Goal: Navigation & Orientation: Go to known website

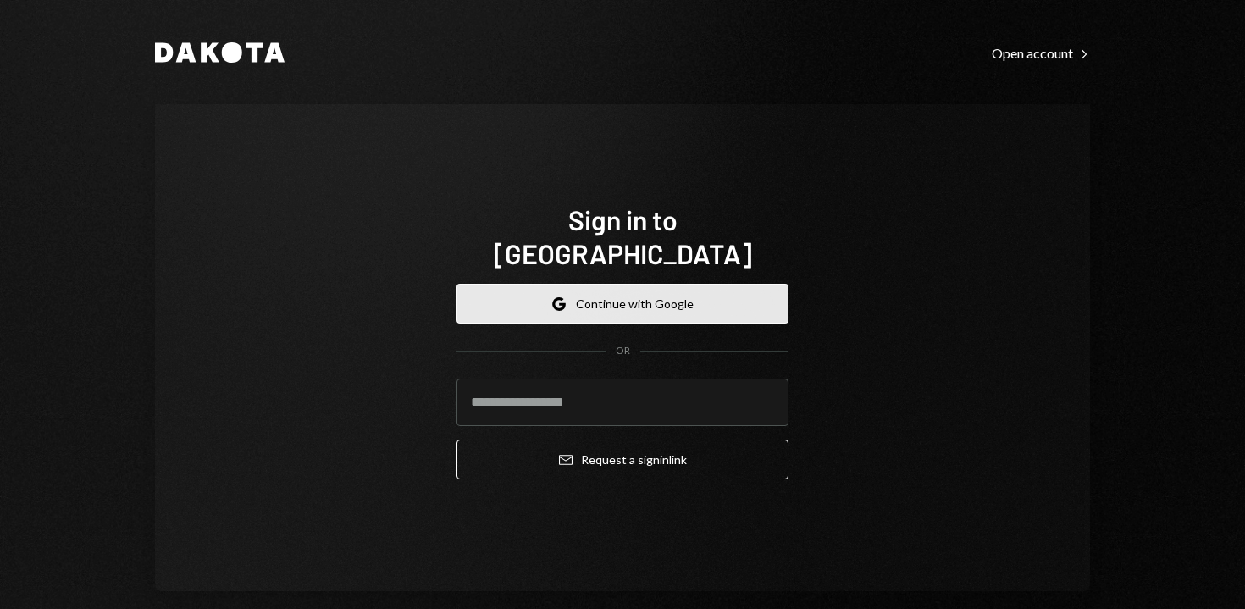
click at [592, 284] on button "Google Continue with Google" at bounding box center [623, 304] width 332 height 40
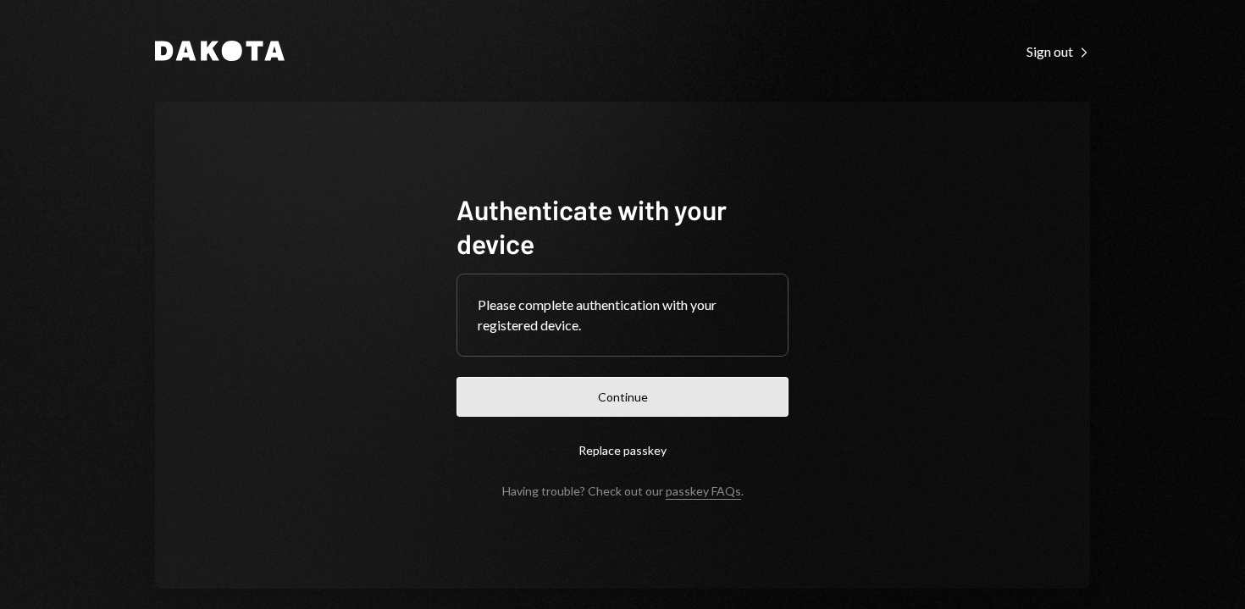
click at [640, 402] on button "Continue" at bounding box center [623, 397] width 332 height 40
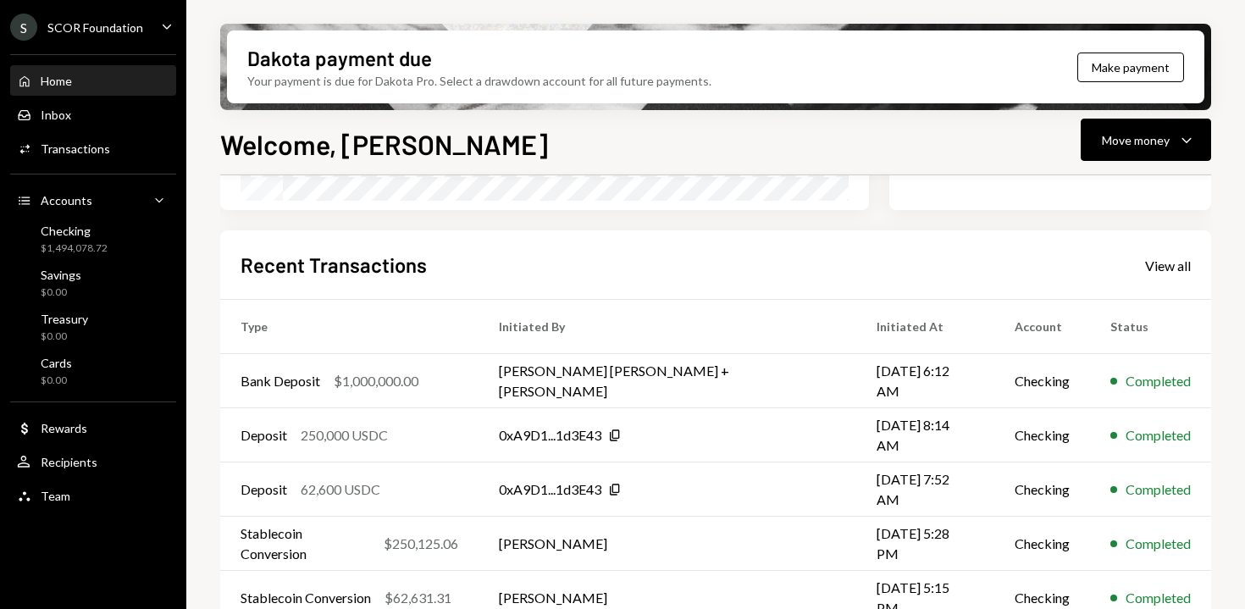
scroll to position [412, 0]
